Goal: Transaction & Acquisition: Purchase product/service

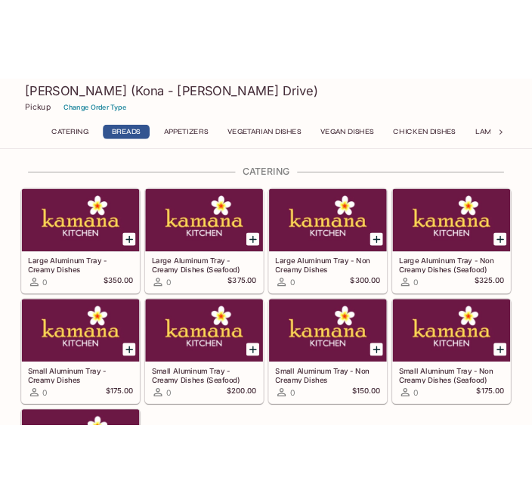
scroll to position [593, 0]
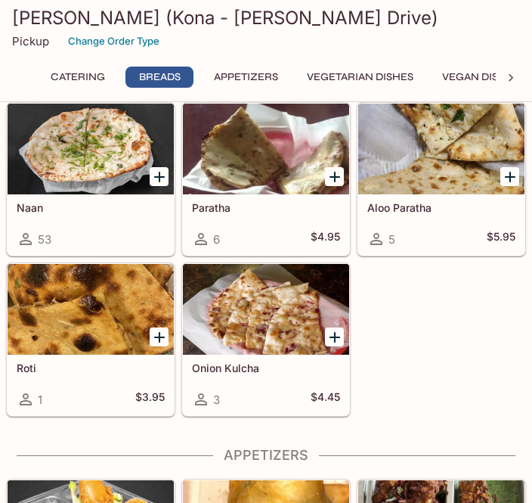
click at [238, 67] on button "Appetizers" at bounding box center [246, 77] width 81 height 21
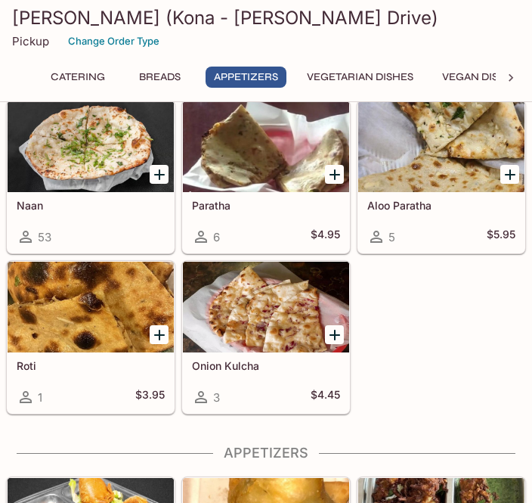
scroll to position [911, 0]
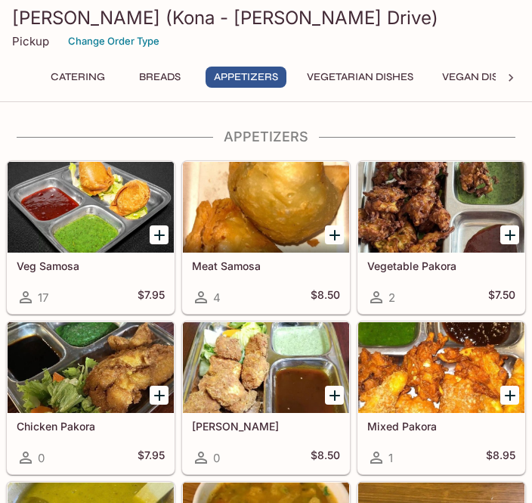
click at [61, 80] on button "Catering" at bounding box center [77, 77] width 71 height 21
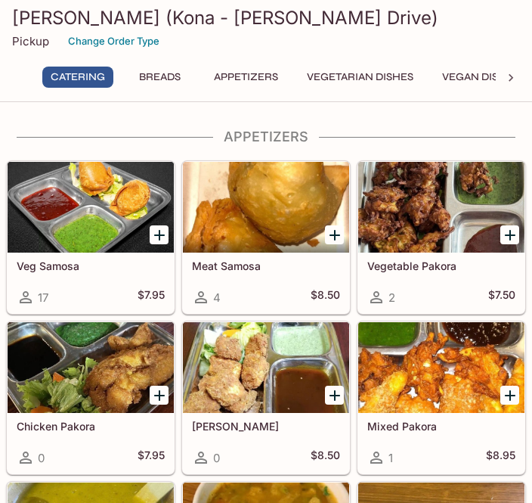
scroll to position [0, 0]
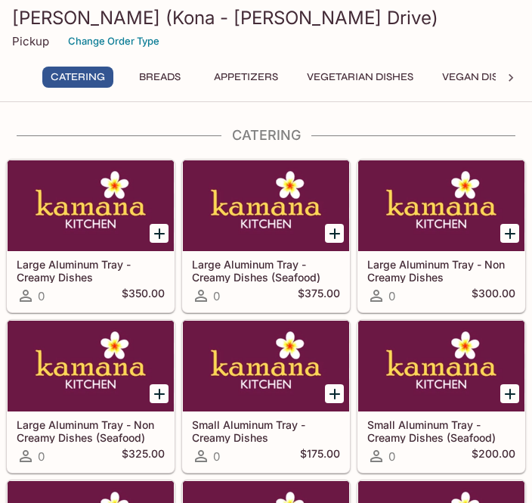
click at [17, 29] on h3 "[PERSON_NAME] (Kona - [PERSON_NAME] Drive)" at bounding box center [266, 17] width 508 height 23
click at [26, 32] on div "Pickup Change Order Type" at bounding box center [266, 40] width 508 height 23
